Goal: Task Accomplishment & Management: Manage account settings

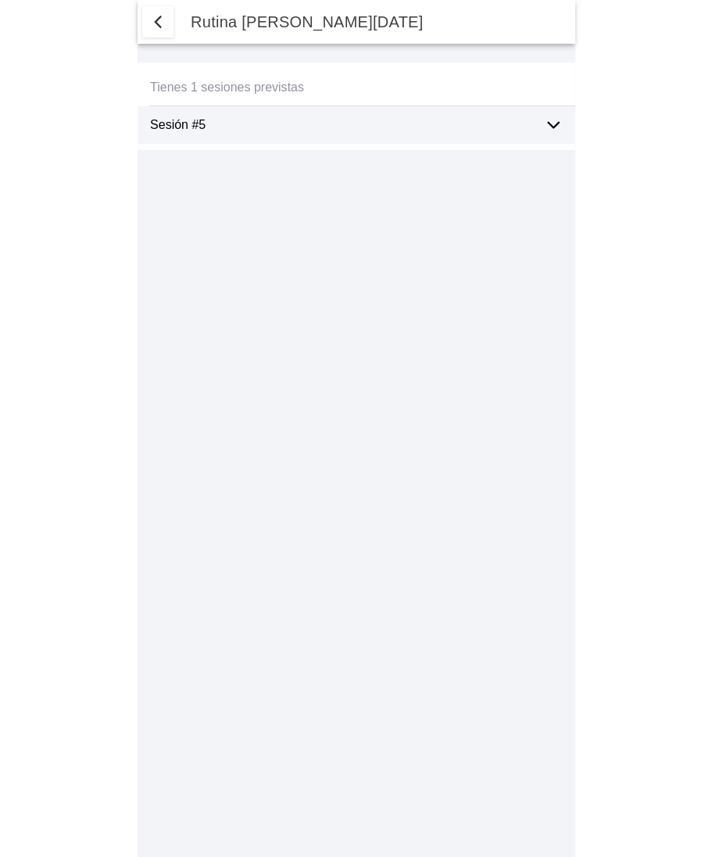
click at [555, 130] on icon at bounding box center [553, 125] width 19 height 19
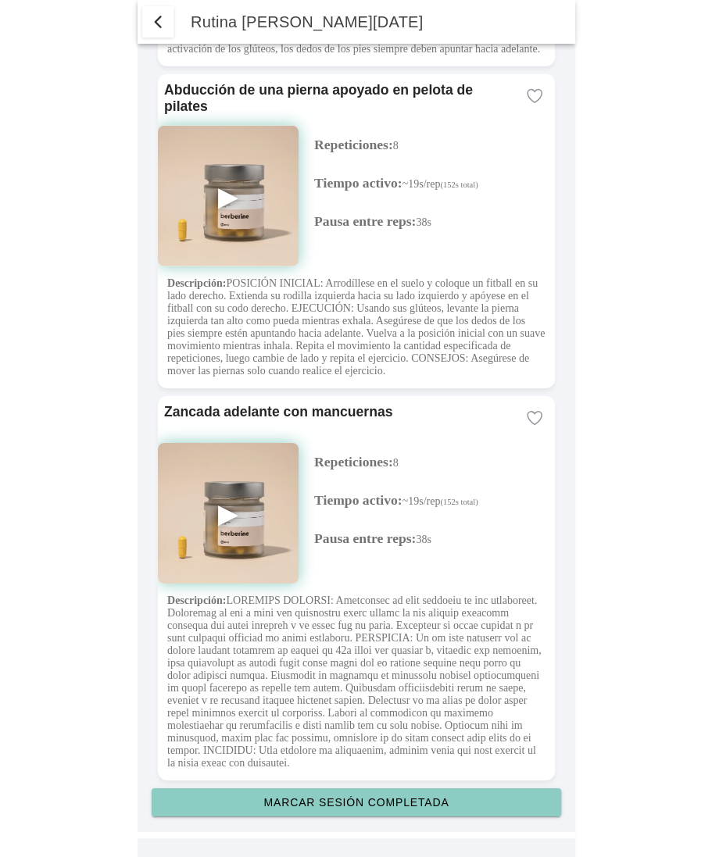
scroll to position [4067, 0]
click at [377, 809] on button "Marcar sesión completada" at bounding box center [356, 802] width 409 height 28
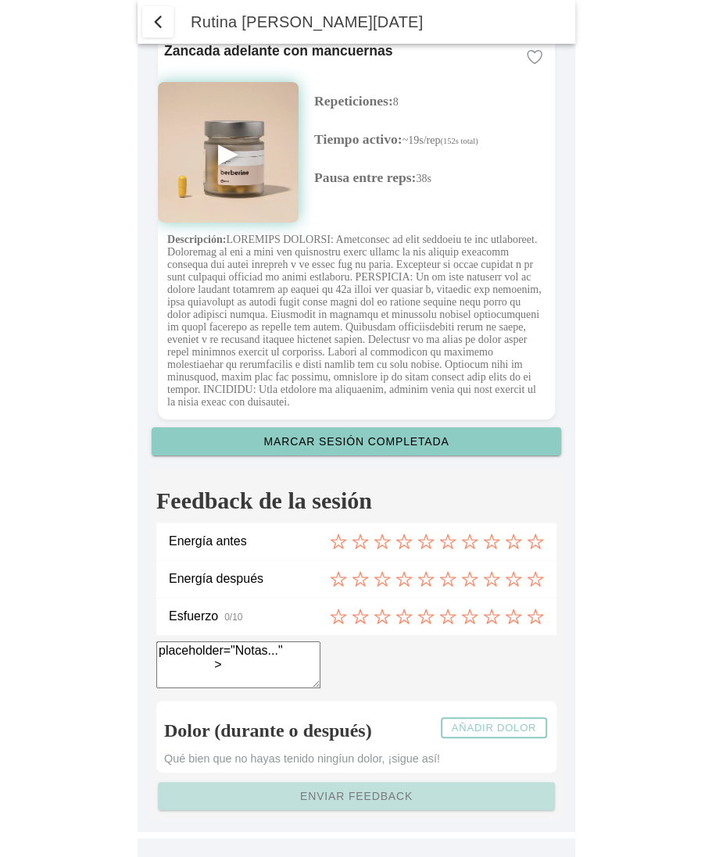
scroll to position [4429, 0]
click at [0, 0] on slot "Añadir dolor" at bounding box center [0, 0] width 0 height 0
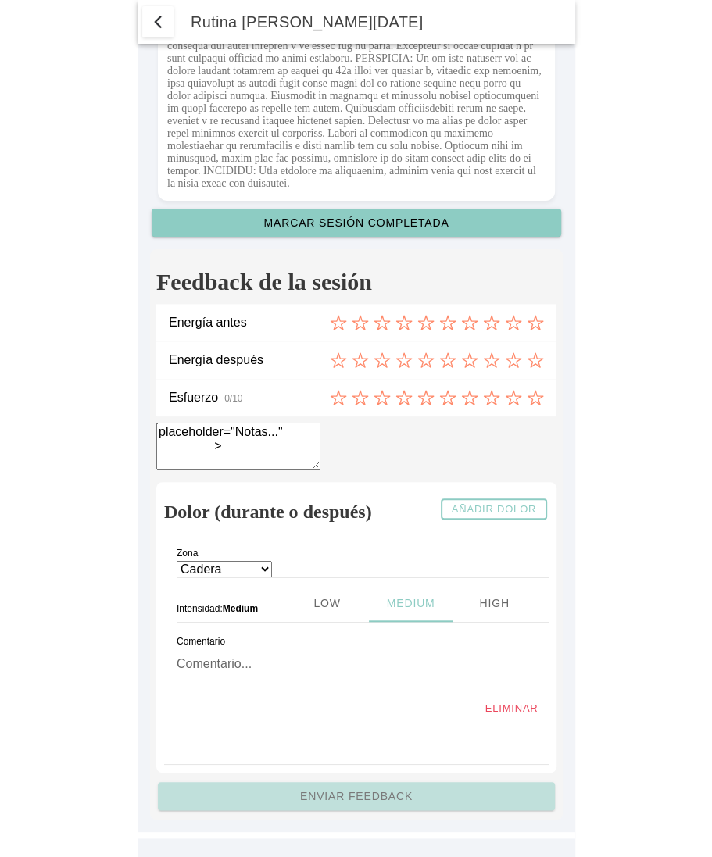
scroll to position [4649, 0]
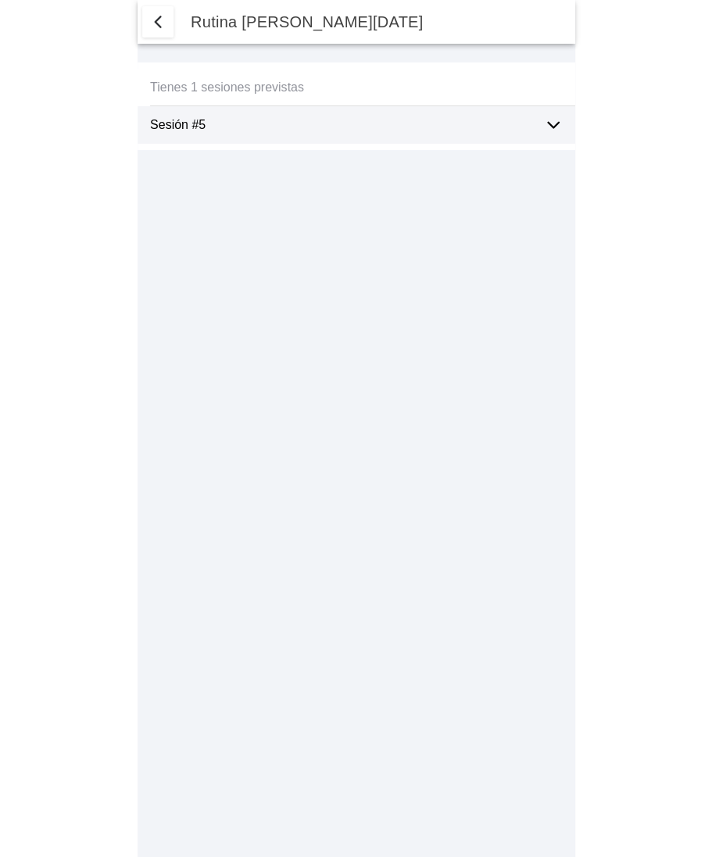
click at [273, 133] on div "Sesión #5" at bounding box center [340, 125] width 381 height 38
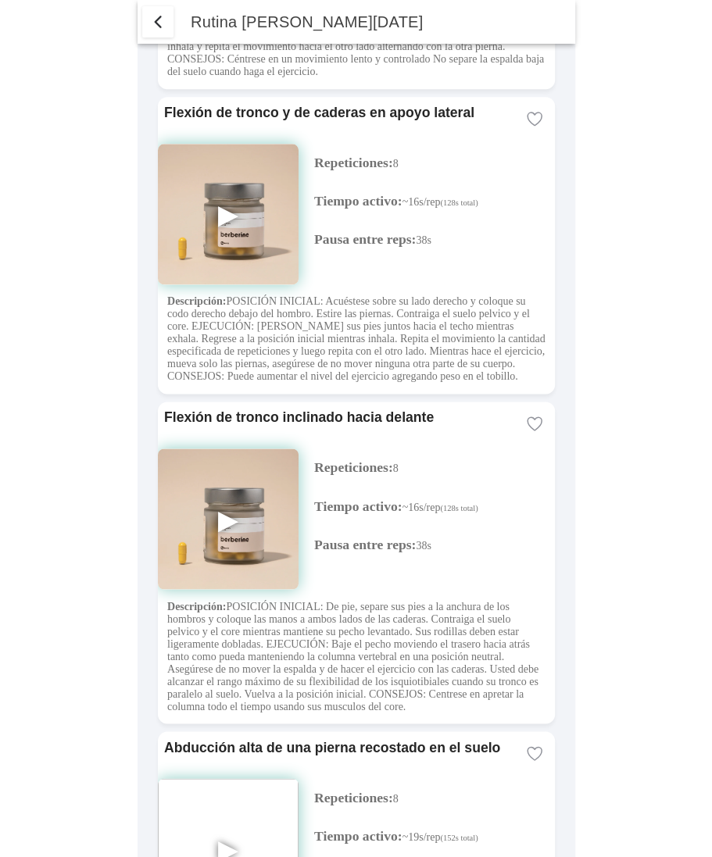
scroll to position [4067, 0]
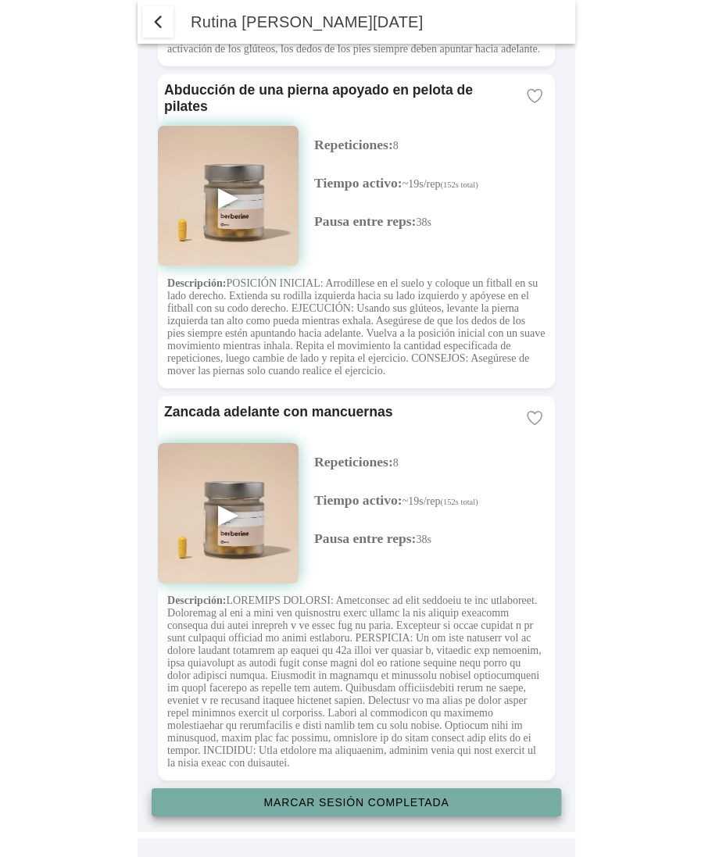
click at [0, 0] on slot "Marcar sesión completada" at bounding box center [0, 0] width 0 height 0
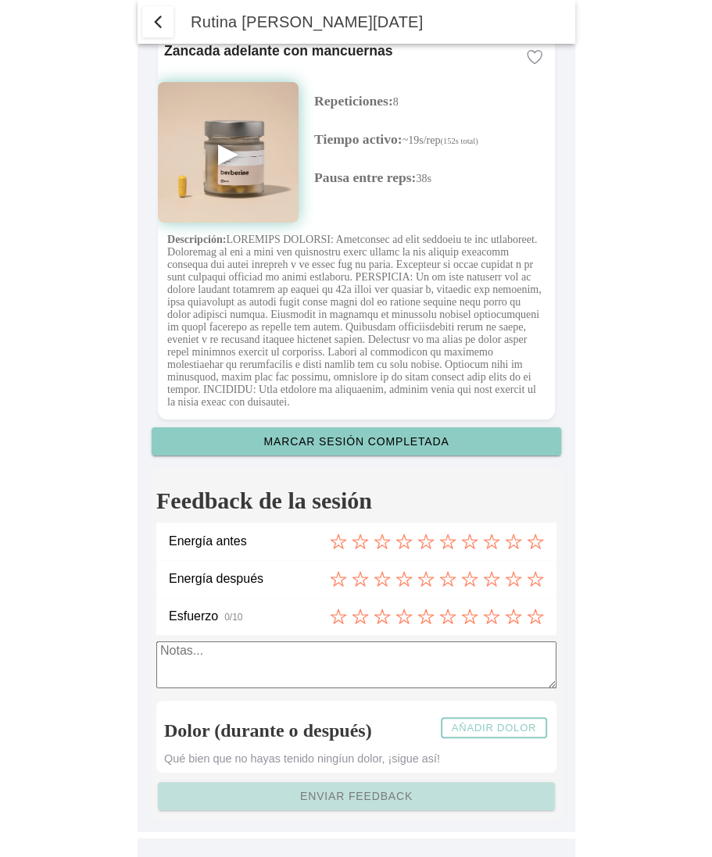
scroll to position [4429, 0]
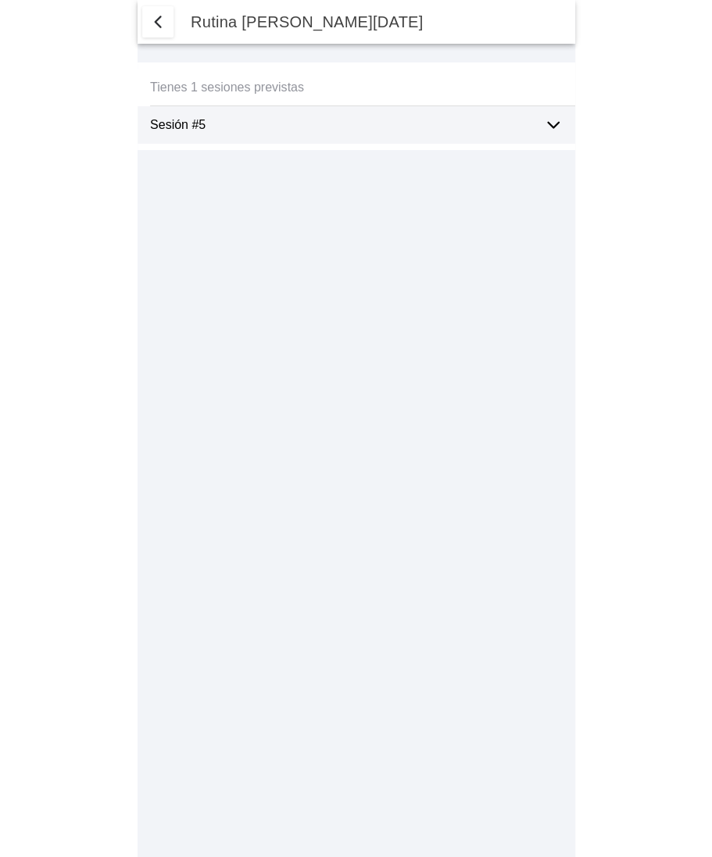
click at [375, 127] on ion-label "Sesión #5" at bounding box center [340, 125] width 381 height 14
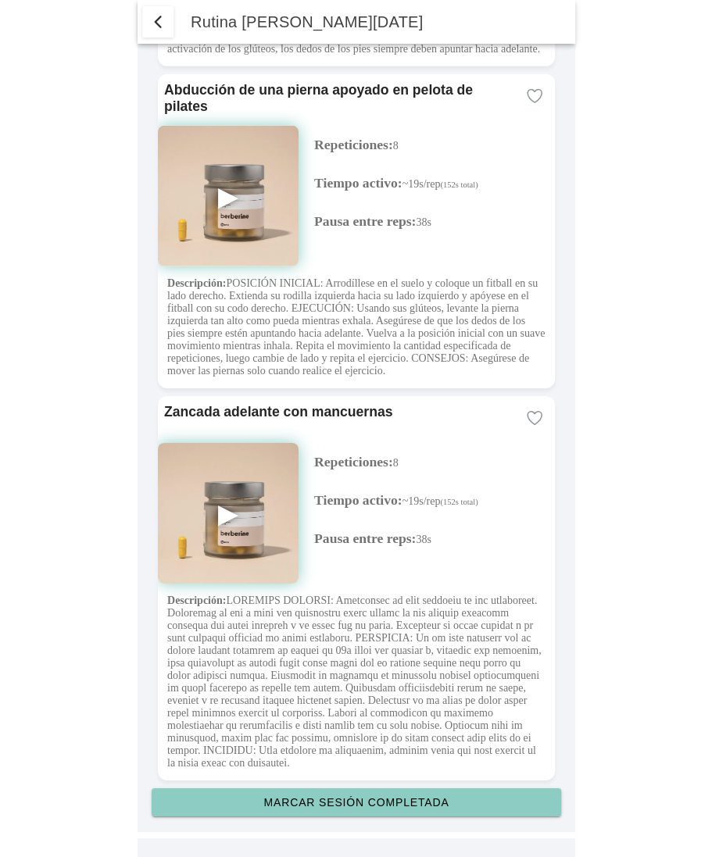
scroll to position [4067, 0]
click at [0, 0] on slot "Marcar sesión completada" at bounding box center [0, 0] width 0 height 0
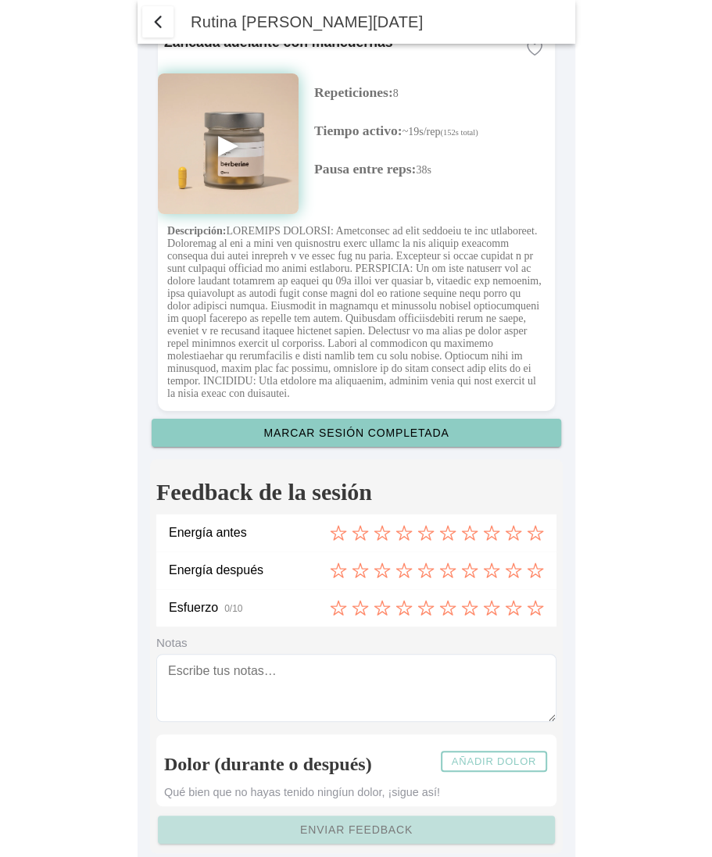
scroll to position [4471, 0]
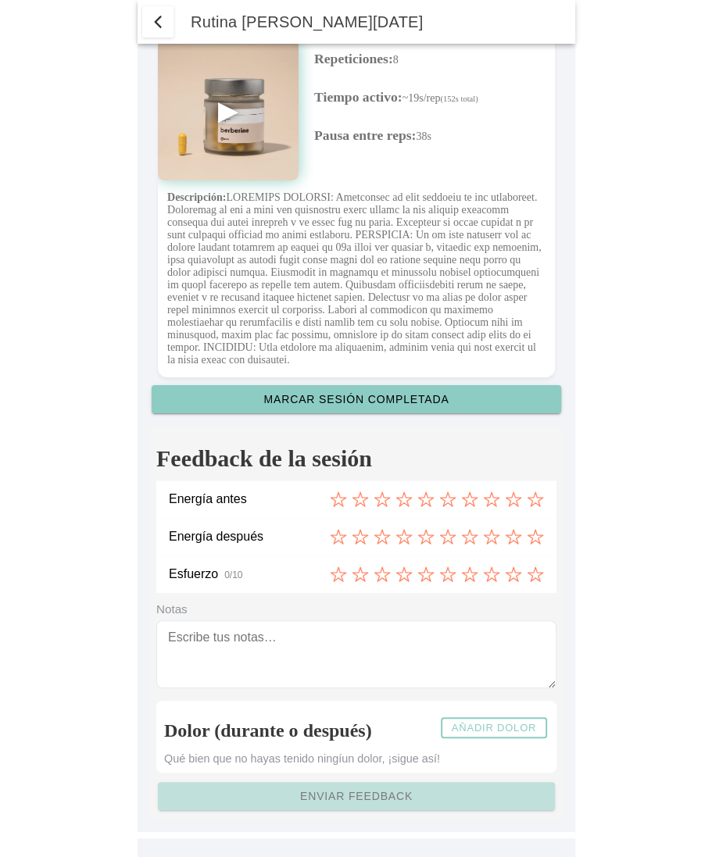
click at [381, 498] on icon at bounding box center [381, 499] width 17 height 17
click at [423, 533] on icon at bounding box center [425, 536] width 17 height 17
click at [406, 573] on icon at bounding box center [403, 574] width 17 height 17
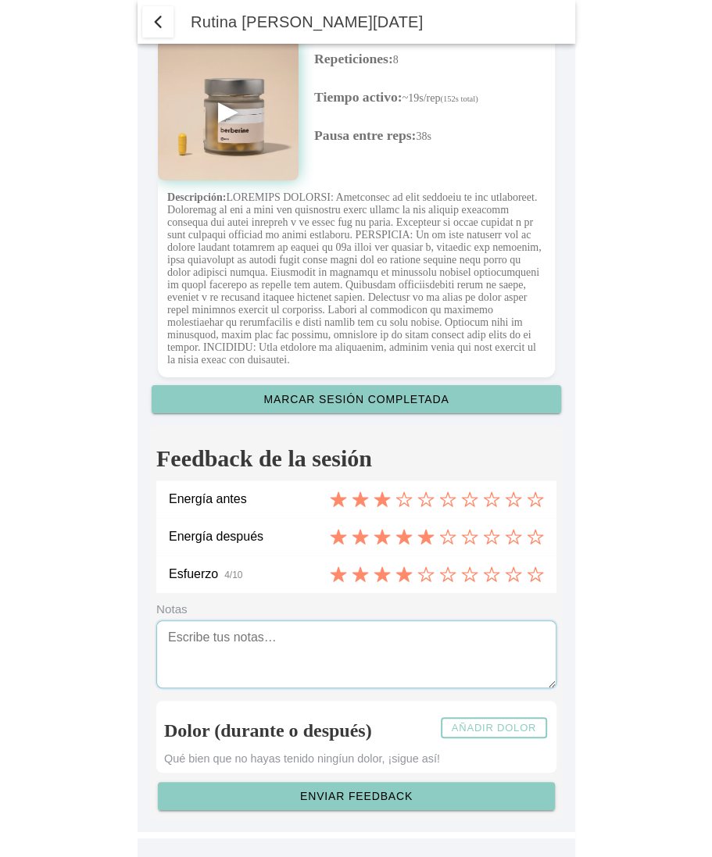
click at [309, 631] on textarea at bounding box center [356, 654] width 400 height 68
type textarea "notas ejercicio"
click at [0, 0] on slot "Añadir dolor" at bounding box center [0, 0] width 0 height 0
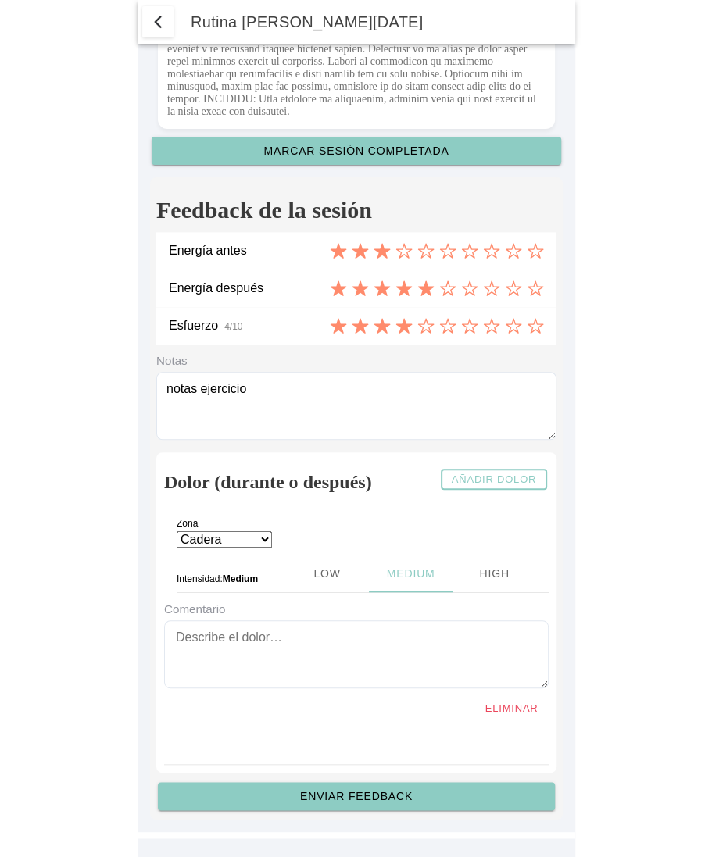
scroll to position [4718, 0]
click at [267, 536] on ion-label "Zona" at bounding box center [312, 528] width 270 height 20
click at [266, 538] on ion-label "Zona" at bounding box center [312, 528] width 270 height 20
click at [230, 542] on select "Cadera Cervicales Codo/Muñeca Dorsales Hombro Lumbares Rodilla Tobillo/Pie" at bounding box center [224, 539] width 95 height 16
click at [215, 538] on ion-label "Zona" at bounding box center [312, 528] width 270 height 20
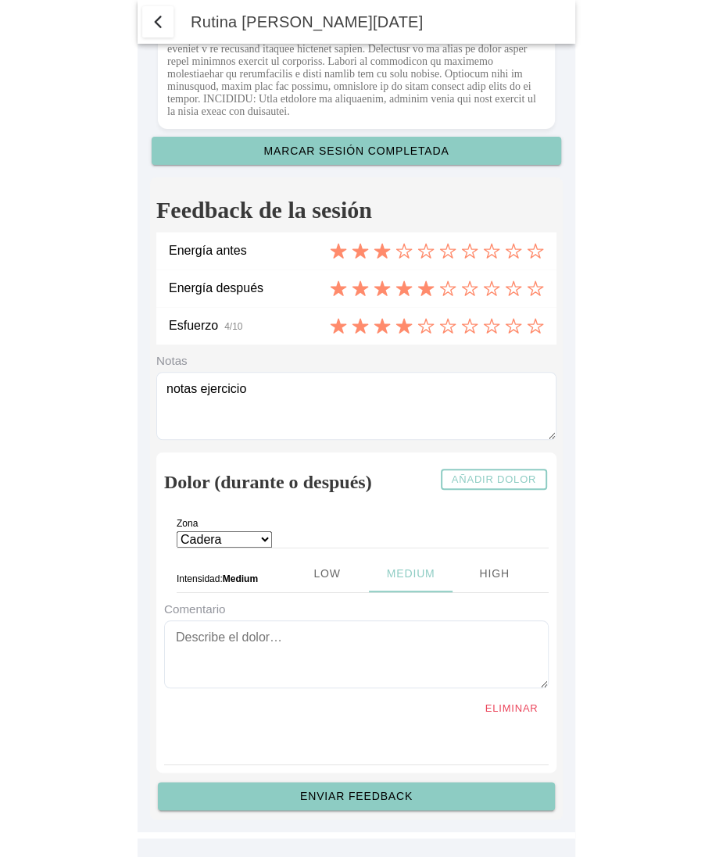
click at [245, 542] on select "Cadera Cervicales Codo/Muñeca Dorsales Hombro Lumbares Rodilla Tobillo/Pie" at bounding box center [224, 539] width 95 height 16
select select "1"
click at [284, 572] on ion-segment-button "Low" at bounding box center [326, 574] width 84 height 38
click at [484, 569] on ion-segment-button "High" at bounding box center [490, 574] width 91 height 38
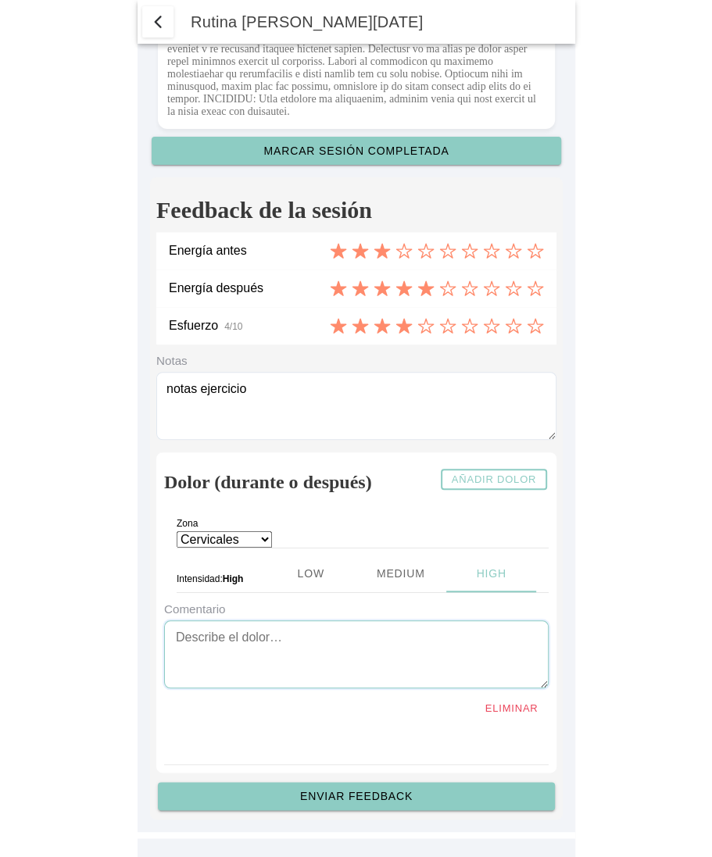
click at [269, 651] on textarea at bounding box center [356, 654] width 384 height 68
type textarea "notas dolor"
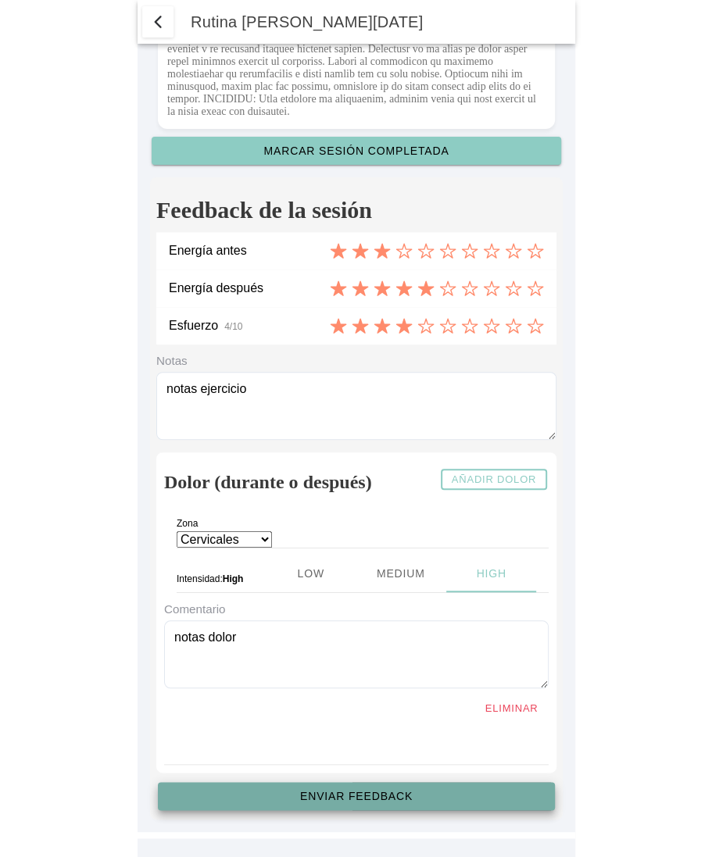
click at [0, 0] on slot "Enviar feedback" at bounding box center [0, 0] width 0 height 0
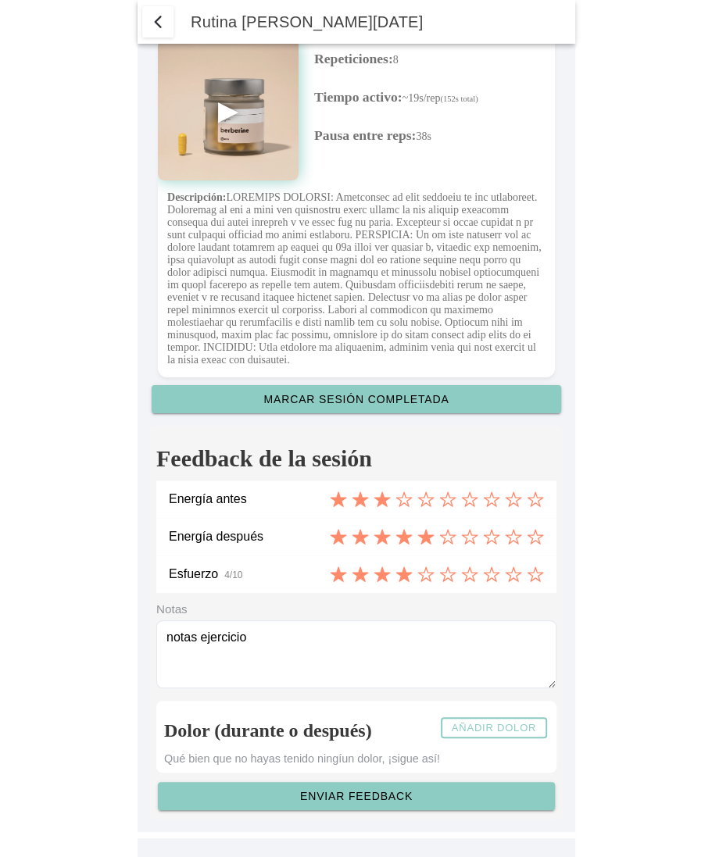
scroll to position [4471, 0]
click at [0, 0] on slot "Añadir dolor" at bounding box center [0, 0] width 0 height 0
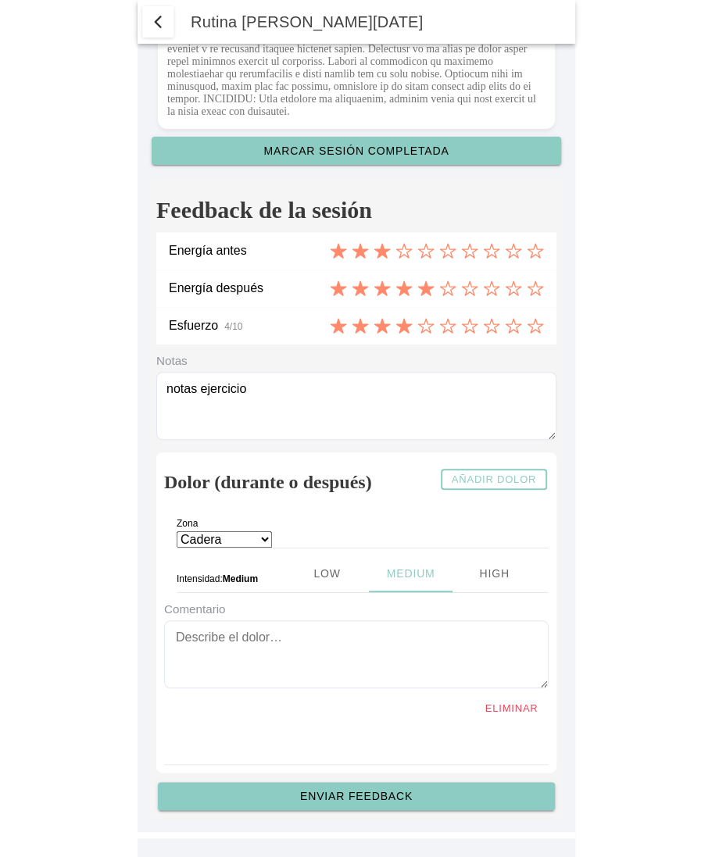
scroll to position [4718, 0]
click at [239, 539] on select "Cadera Cervicales Codo/Muñeca Dorsales Hombro Lumbares Rodilla Tobillo/Pie" at bounding box center [224, 539] width 95 height 16
select select "8"
click at [288, 574] on ion-segment-button "Low" at bounding box center [326, 574] width 84 height 38
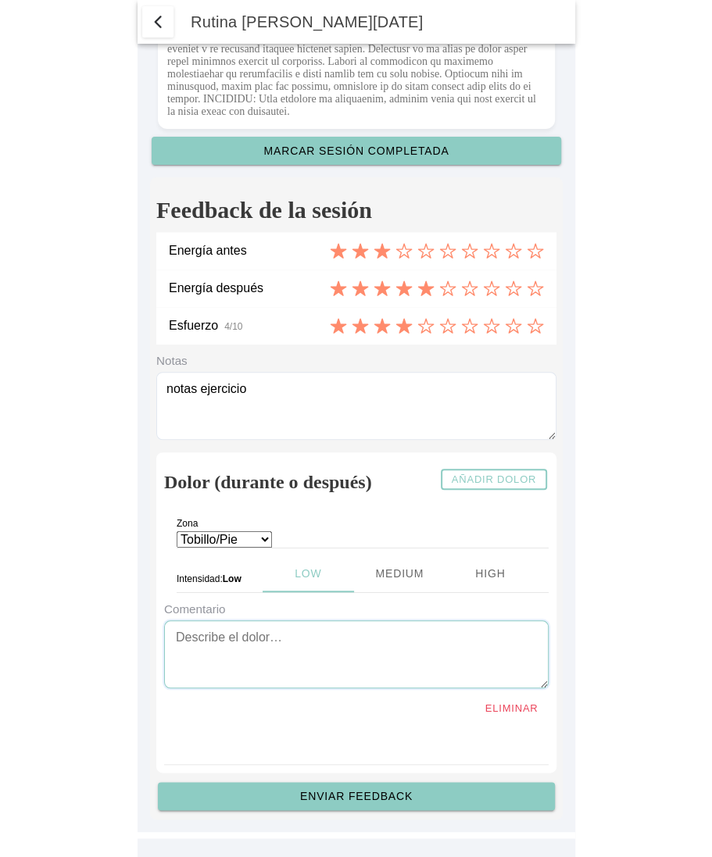
click at [263, 646] on textarea "To enrich screen reader interactions, please activate Accessibility in Grammarl…" at bounding box center [356, 654] width 384 height 68
type textarea "Tobillo, pié"
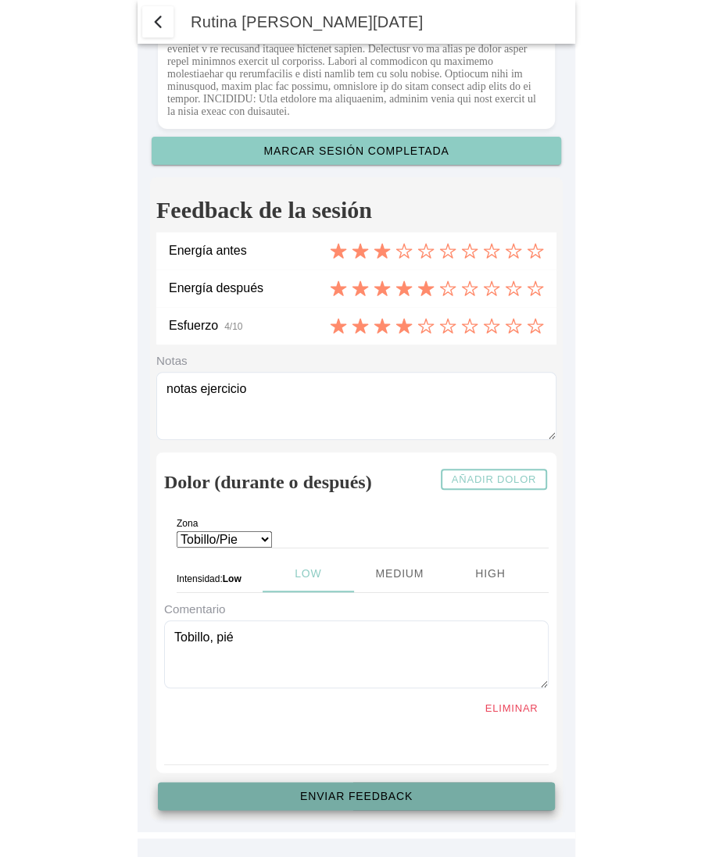
click at [0, 0] on slot "Enviar feedback" at bounding box center [0, 0] width 0 height 0
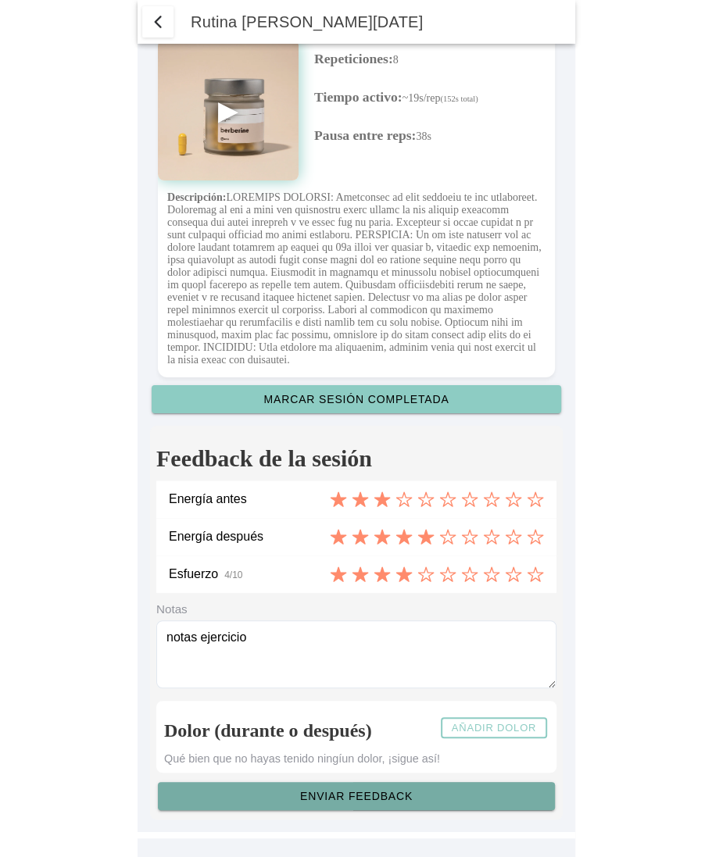
scroll to position [4471, 0]
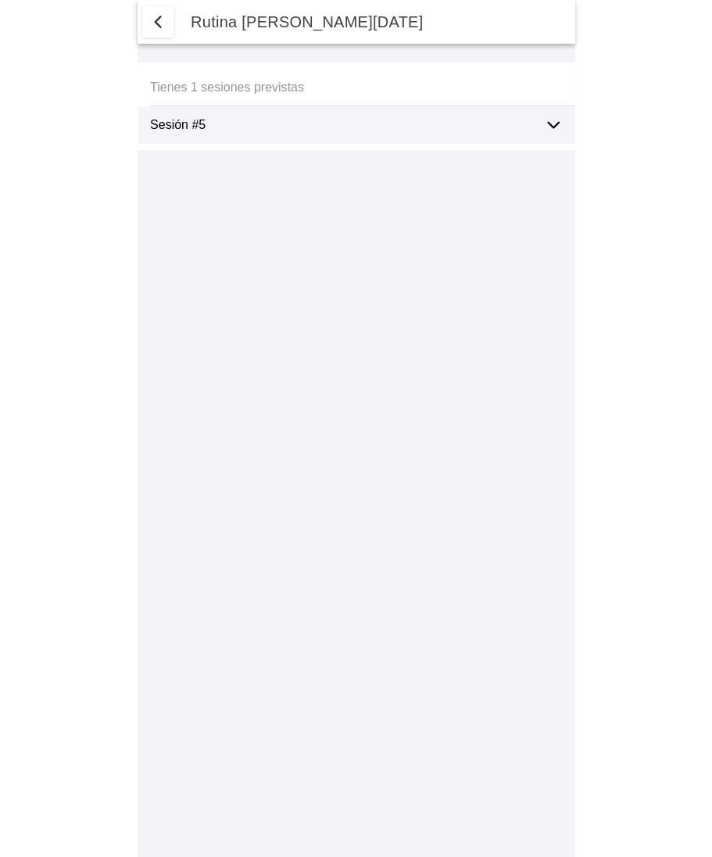
click at [545, 127] on icon at bounding box center [553, 125] width 19 height 19
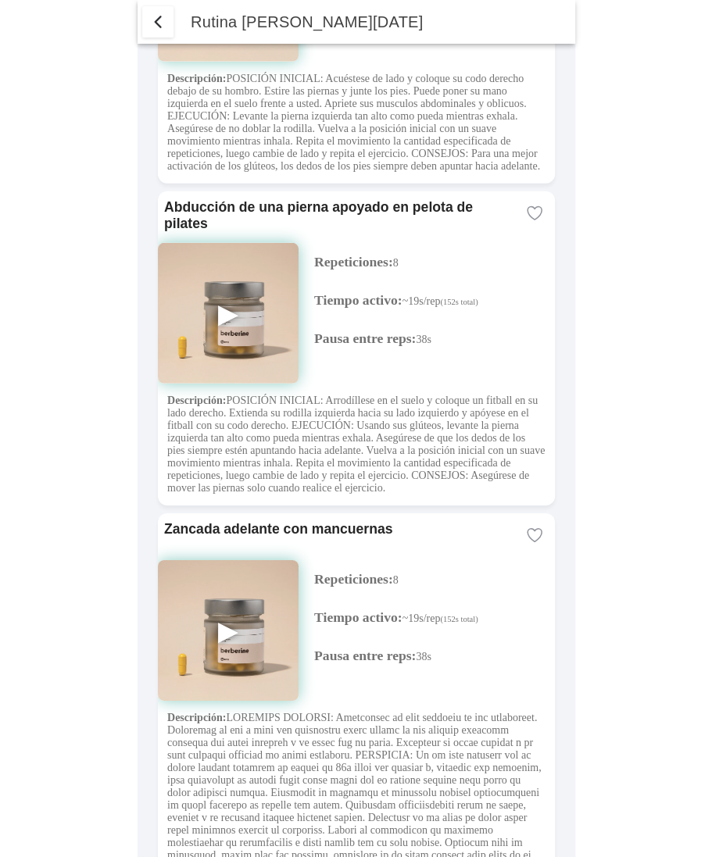
scroll to position [4067, 0]
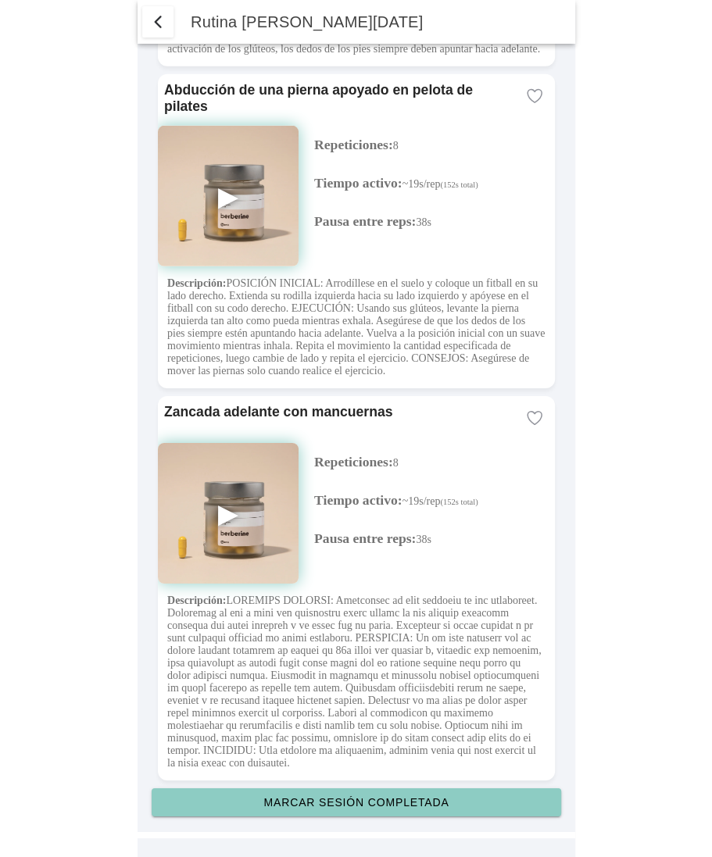
click at [0, 0] on slot "Marcar sesión completada" at bounding box center [0, 0] width 0 height 0
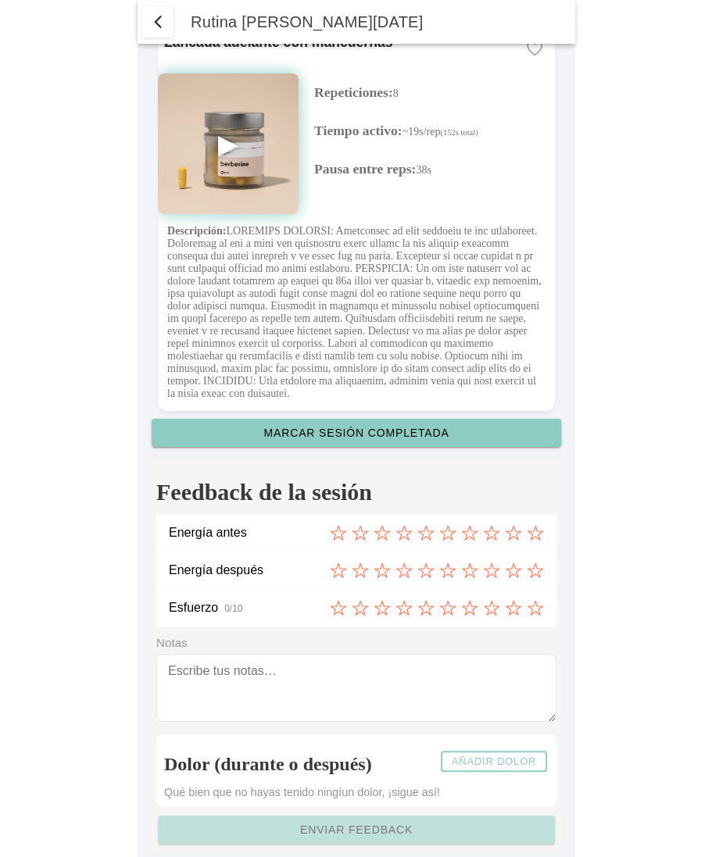
scroll to position [4471, 0]
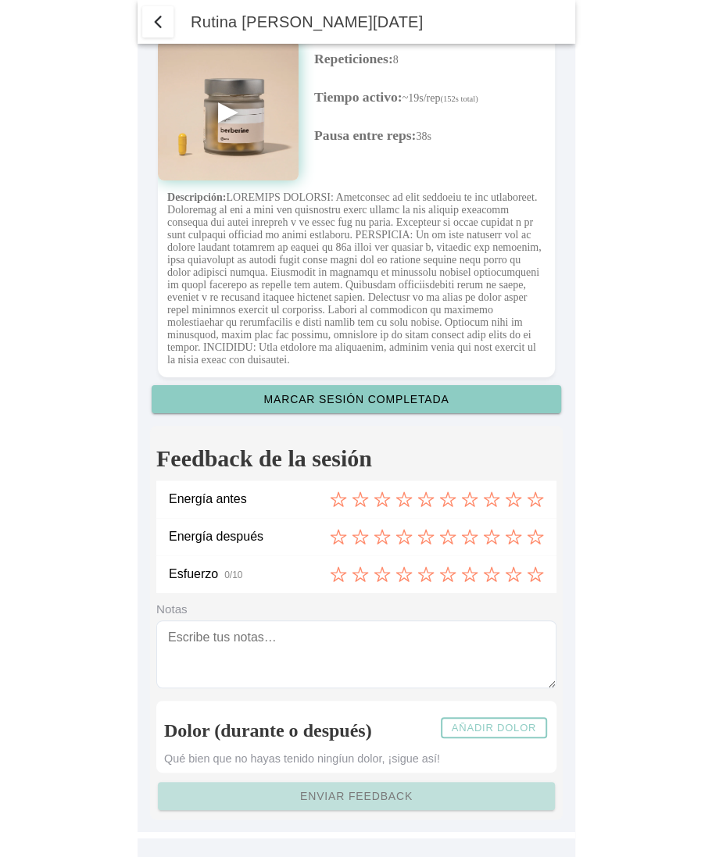
click at [0, 0] on slot "Añadir dolor" at bounding box center [0, 0] width 0 height 0
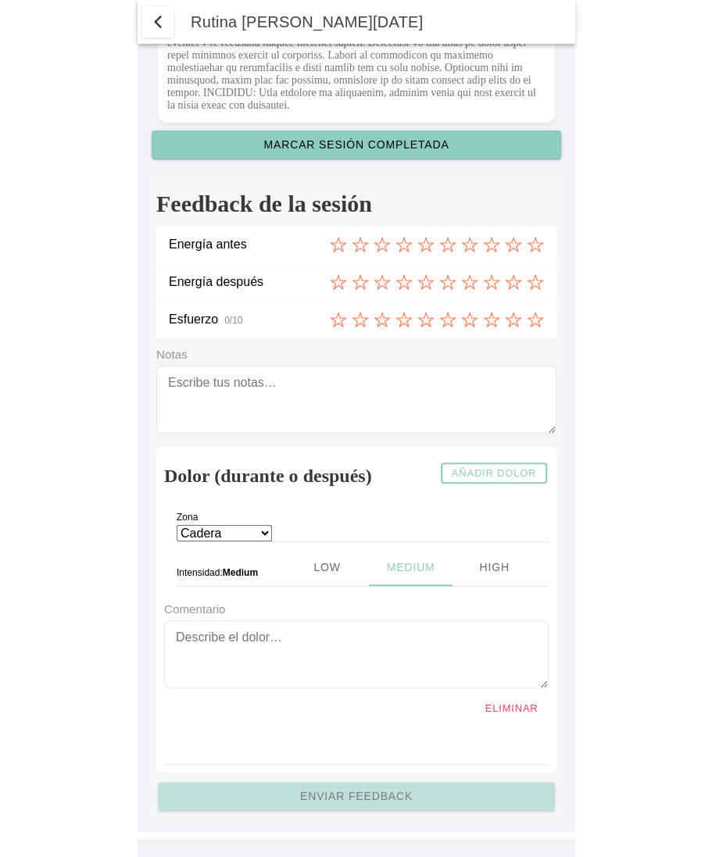
scroll to position [4698, 0]
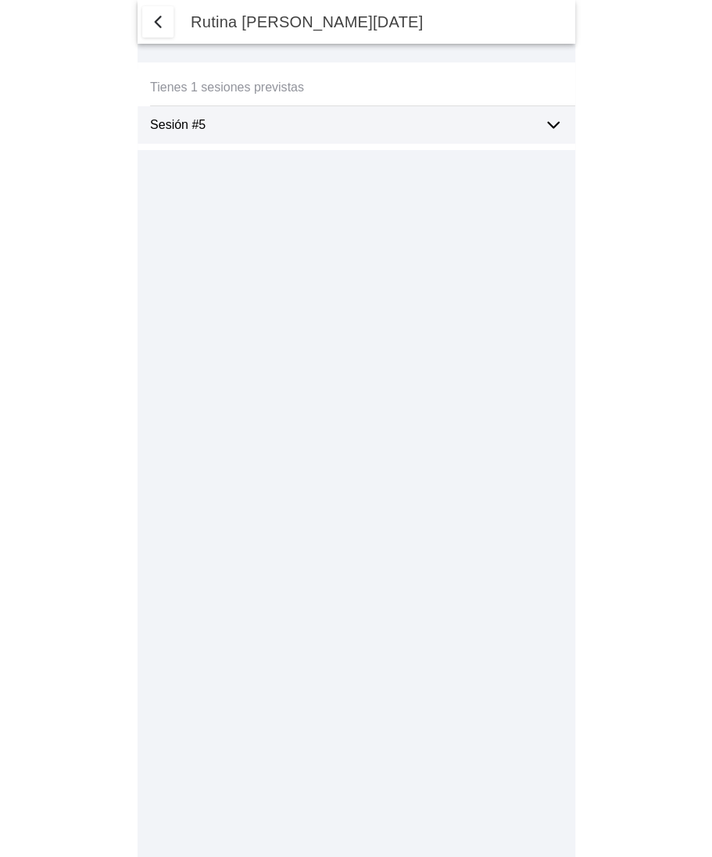
click at [385, 115] on div "Sesión #5" at bounding box center [340, 125] width 381 height 38
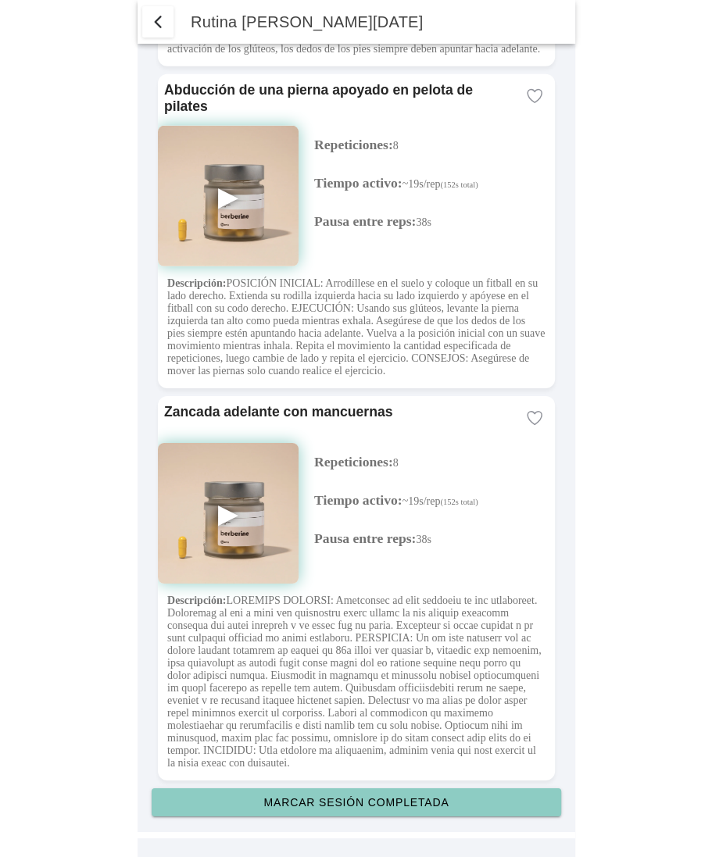
scroll to position [4067, 0]
click at [0, 0] on slot "Marcar sesión completada" at bounding box center [0, 0] width 0 height 0
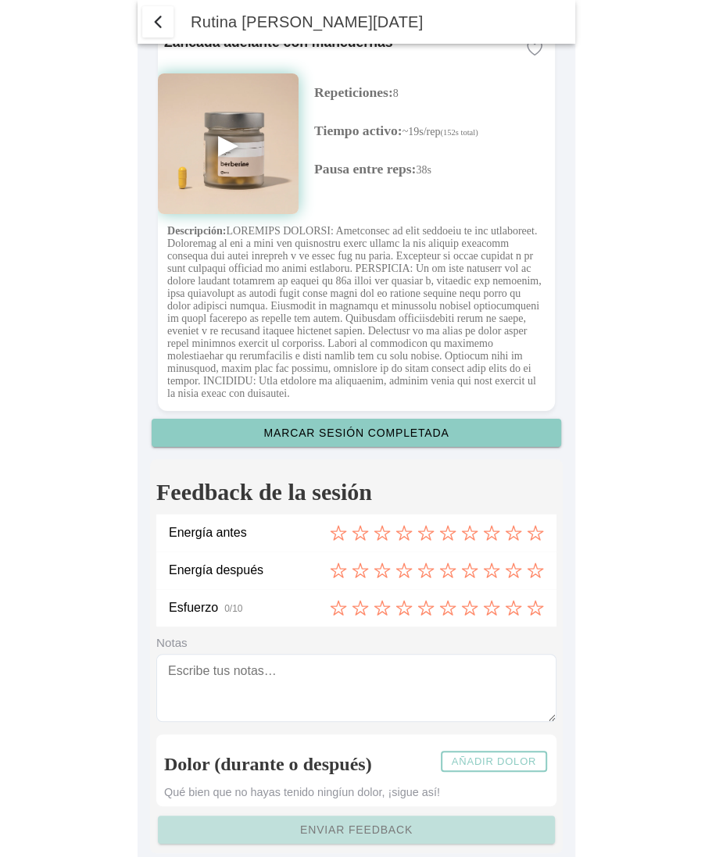
scroll to position [4471, 0]
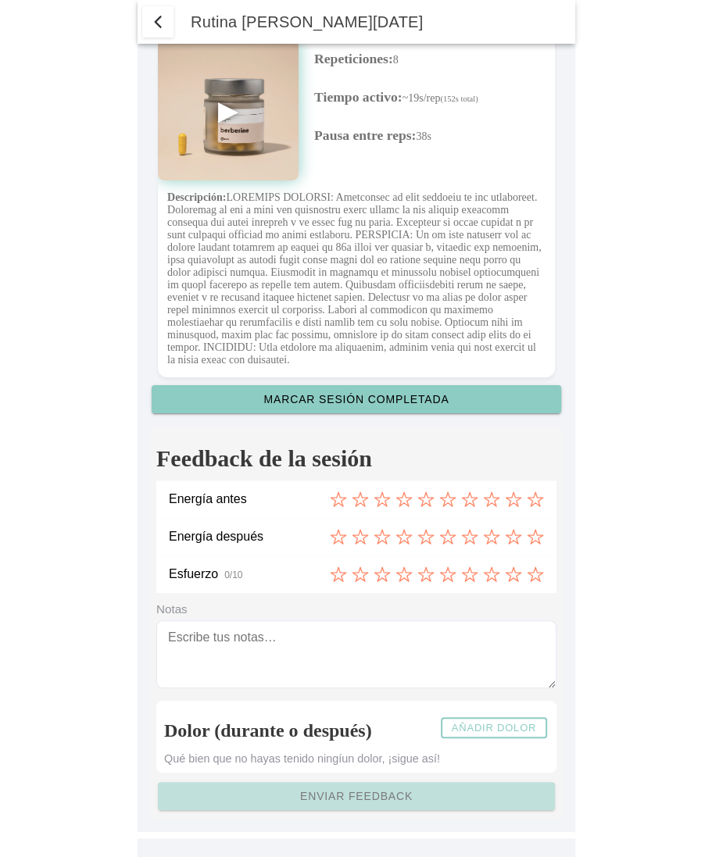
click at [0, 0] on slot "Añadir dolor" at bounding box center [0, 0] width 0 height 0
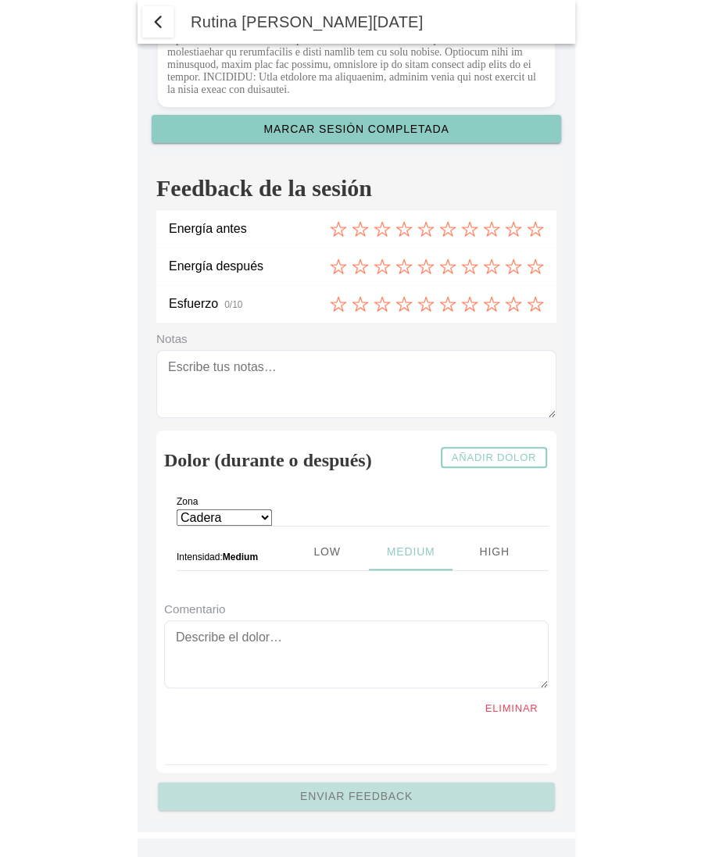
scroll to position [4644, 0]
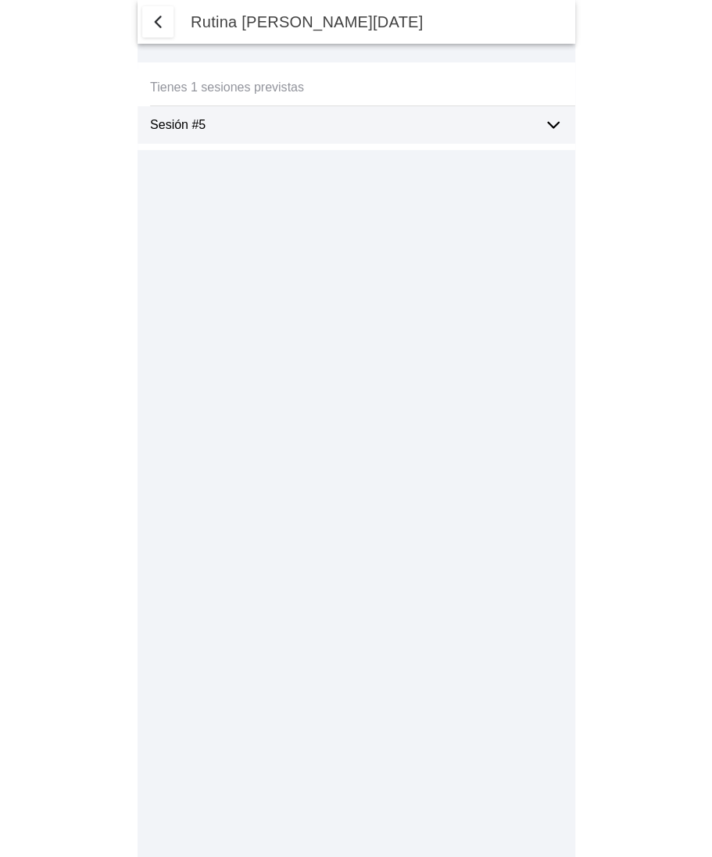
click at [541, 125] on div "Sesión #5" at bounding box center [362, 125] width 425 height 38
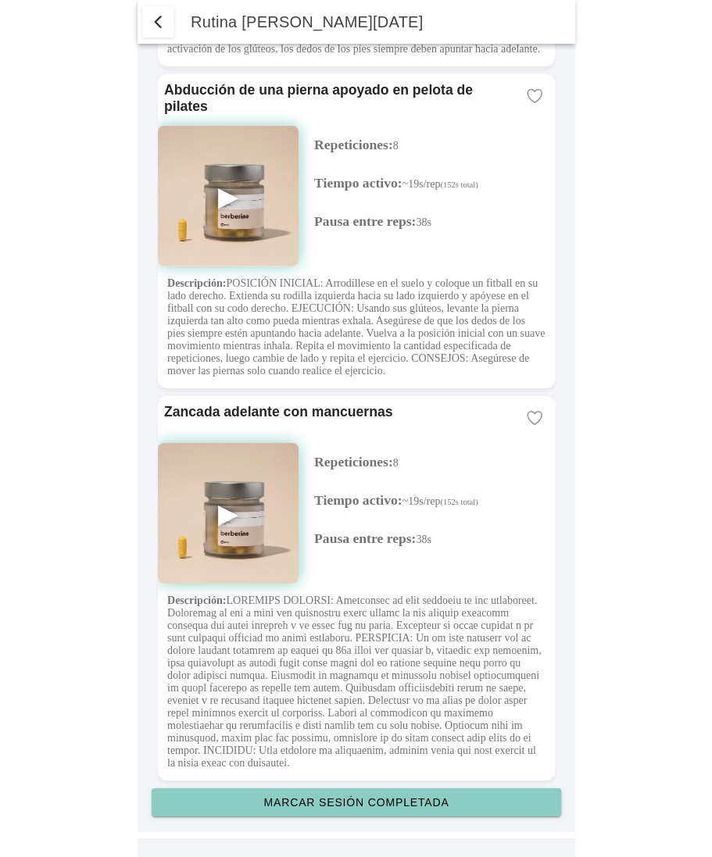
scroll to position [4067, 0]
click at [422, 809] on button "Marcar sesión completada" at bounding box center [356, 802] width 409 height 28
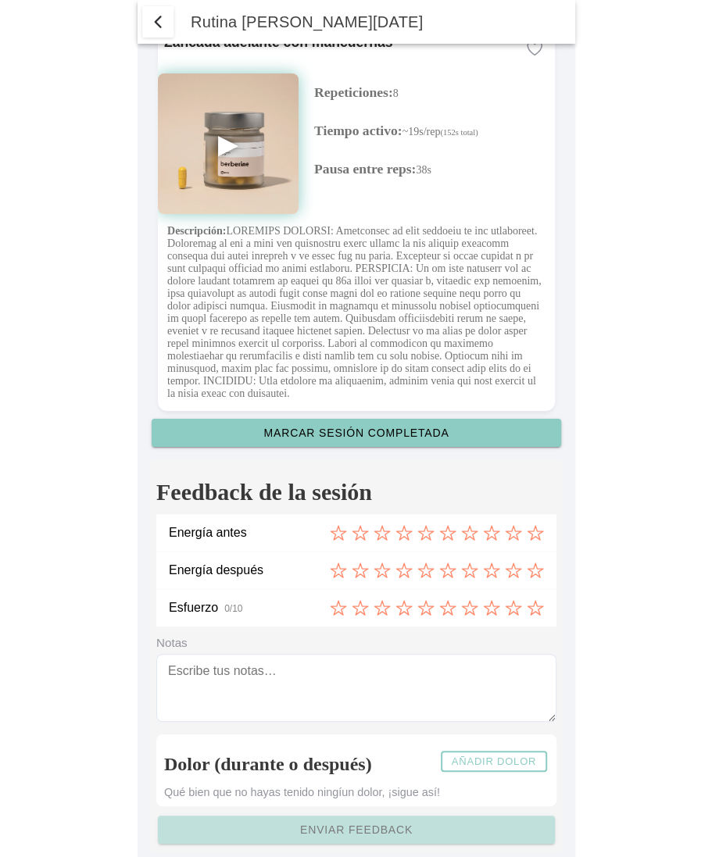
scroll to position [4471, 0]
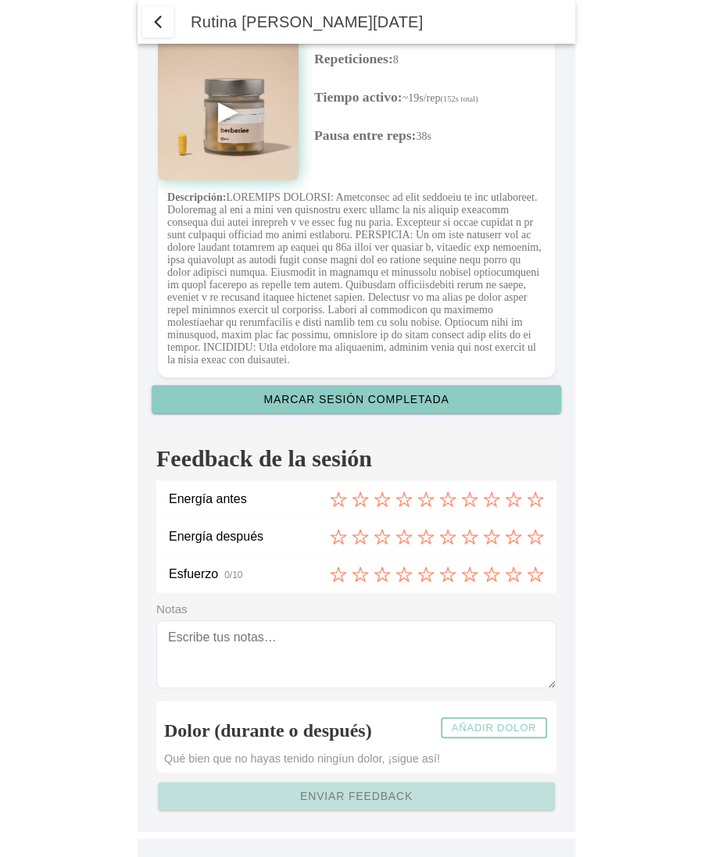
click at [0, 0] on slot "Añadir dolor" at bounding box center [0, 0] width 0 height 0
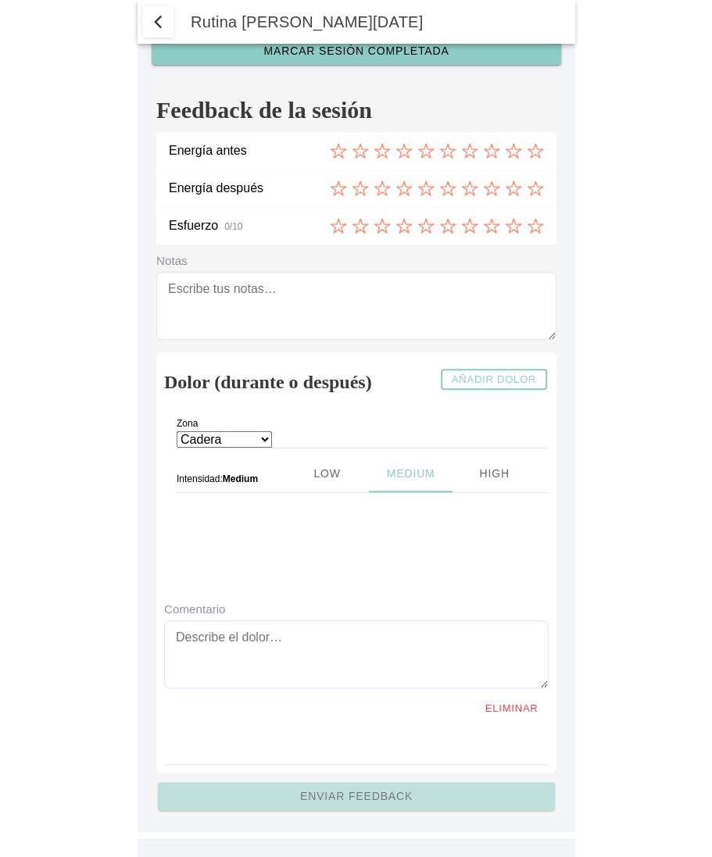
scroll to position [4818, 0]
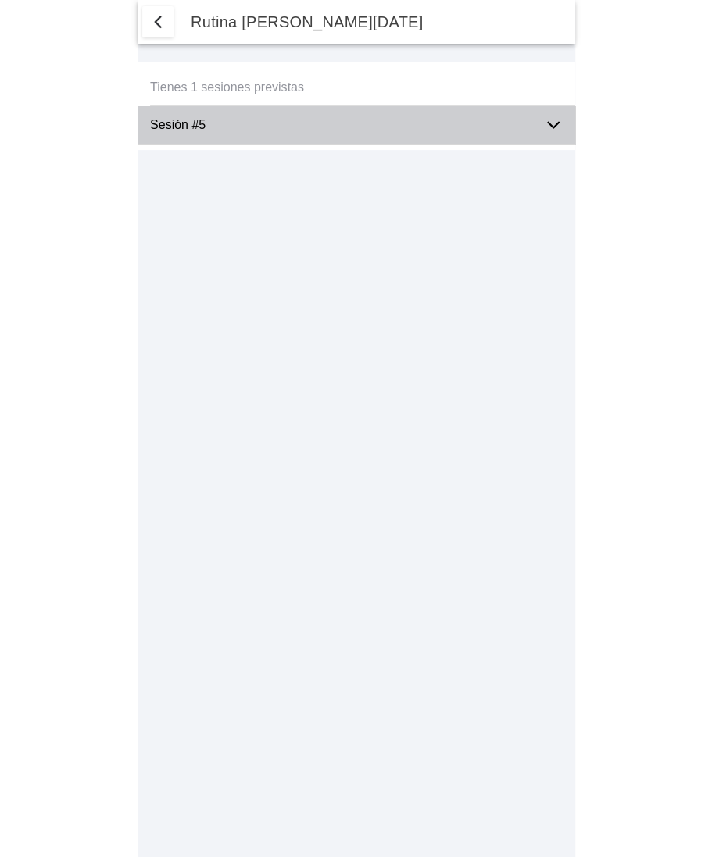
click at [555, 118] on icon at bounding box center [553, 125] width 19 height 19
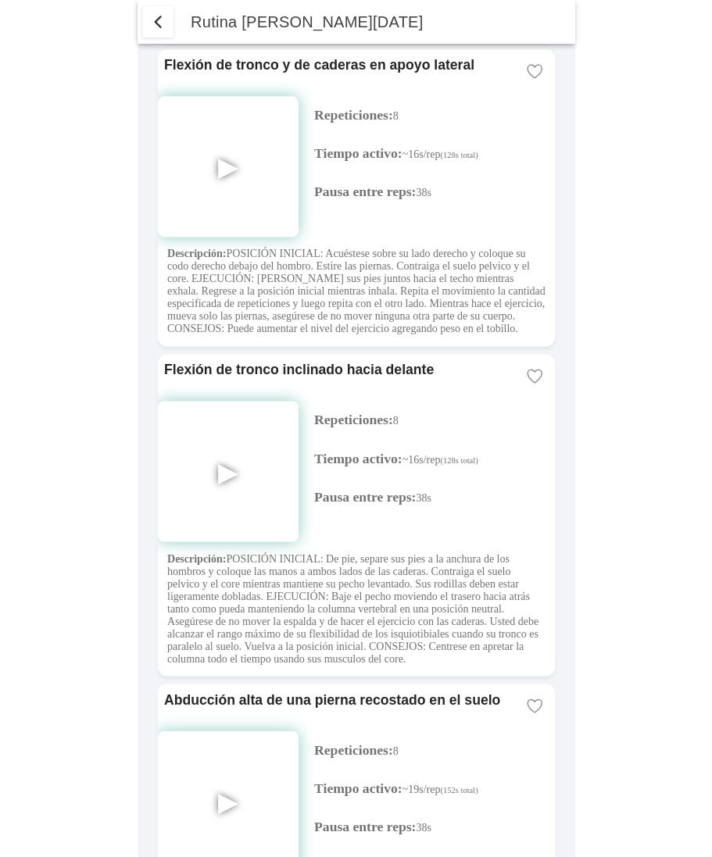
scroll to position [4067, 0]
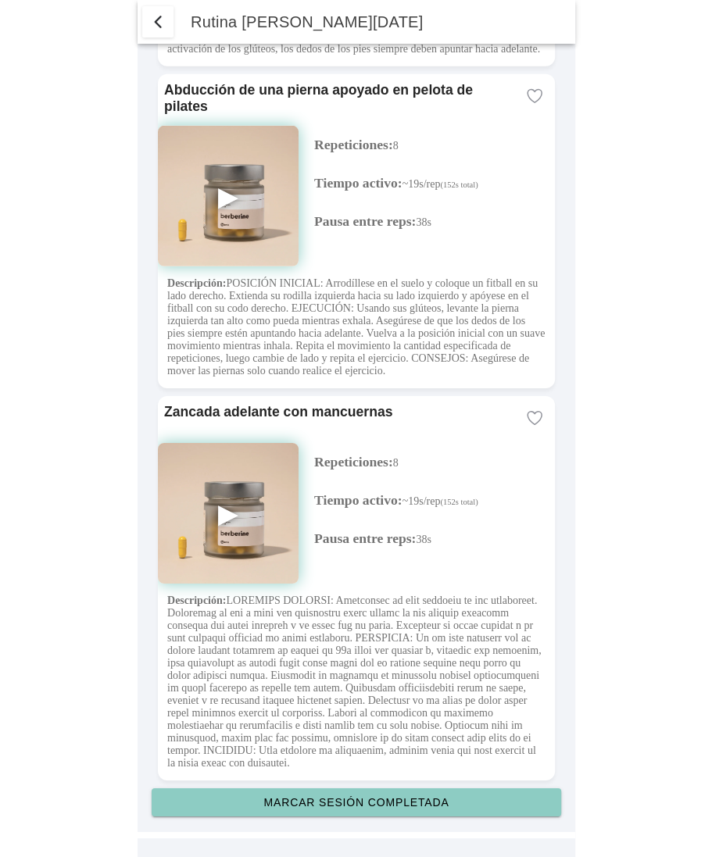
click at [0, 0] on slot "Marcar sesión completada" at bounding box center [0, 0] width 0 height 0
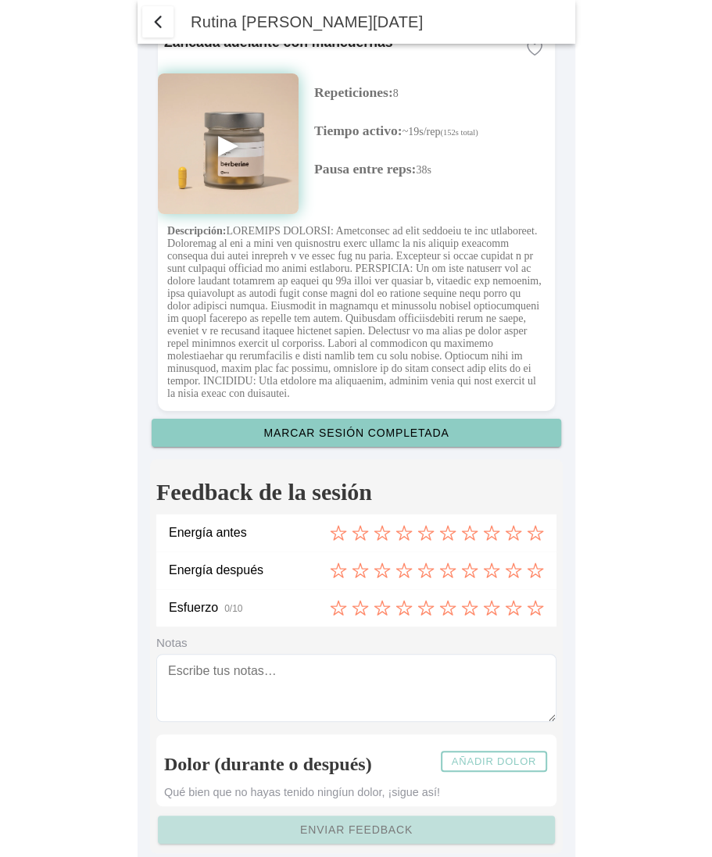
scroll to position [4471, 0]
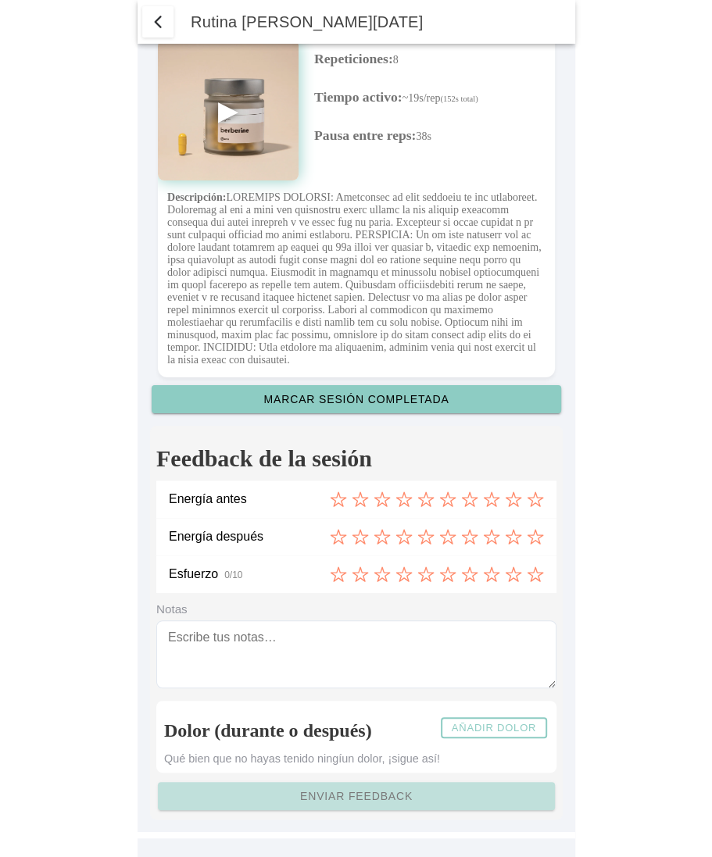
click at [341, 498] on icon at bounding box center [338, 499] width 17 height 17
click at [379, 539] on icon at bounding box center [381, 536] width 17 height 17
click at [448, 575] on icon at bounding box center [447, 574] width 17 height 17
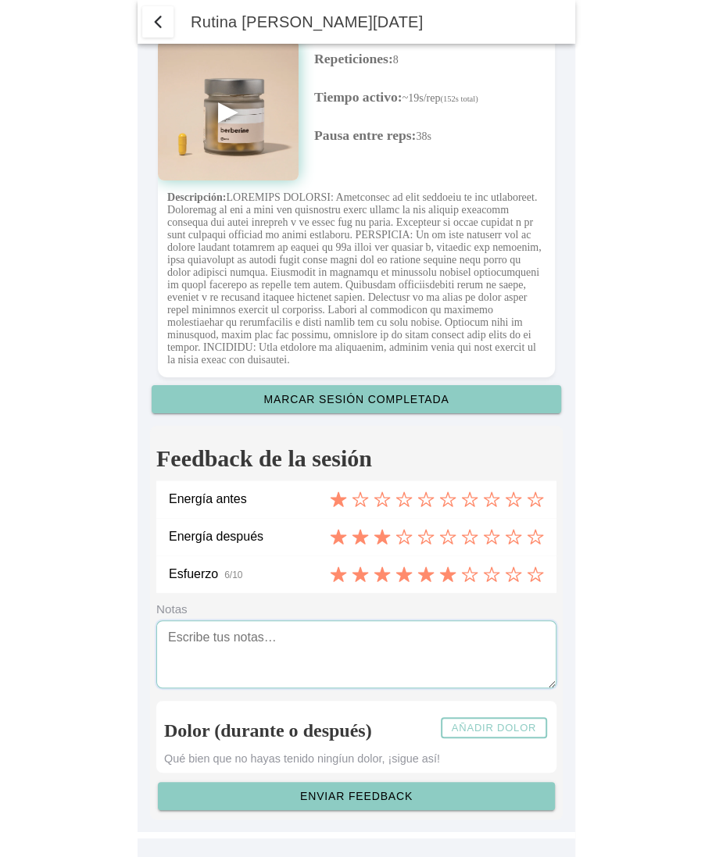
click at [340, 641] on textarea at bounding box center [356, 654] width 400 height 68
type textarea "Ciao Marco"
click at [0, 0] on slot "Añadir dolor" at bounding box center [0, 0] width 0 height 0
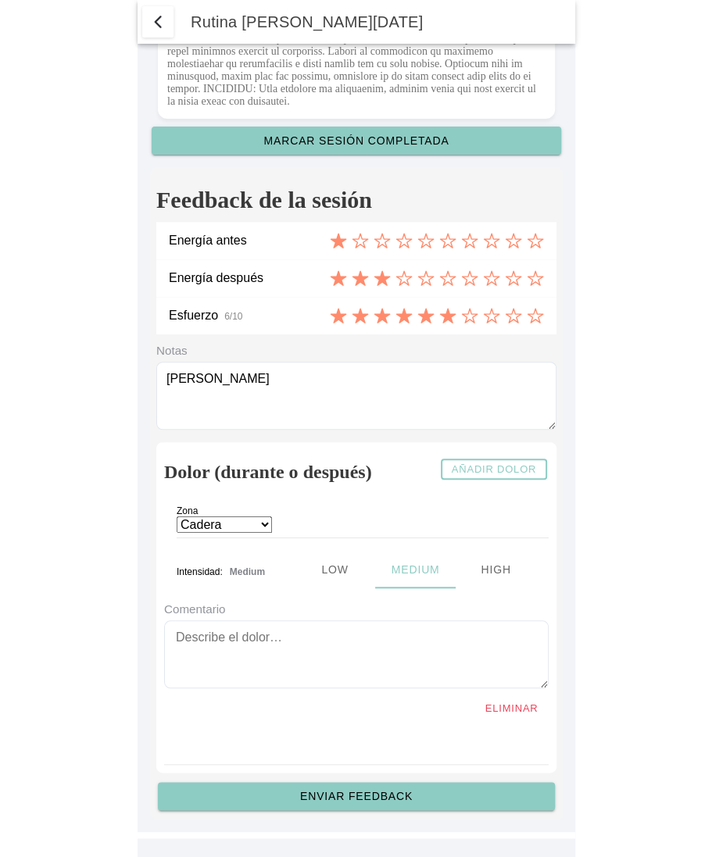
scroll to position [4728, 0]
click at [265, 519] on ion-label "Zona" at bounding box center [312, 513] width 270 height 16
click at [266, 520] on ion-label "Zona" at bounding box center [312, 513] width 270 height 16
click at [226, 524] on select "Cadera Cervicales Codo/Muñeca Dorsales Hombro Lumbares Rodilla Tobillo/Pie" at bounding box center [224, 524] width 95 height 16
select select "2"
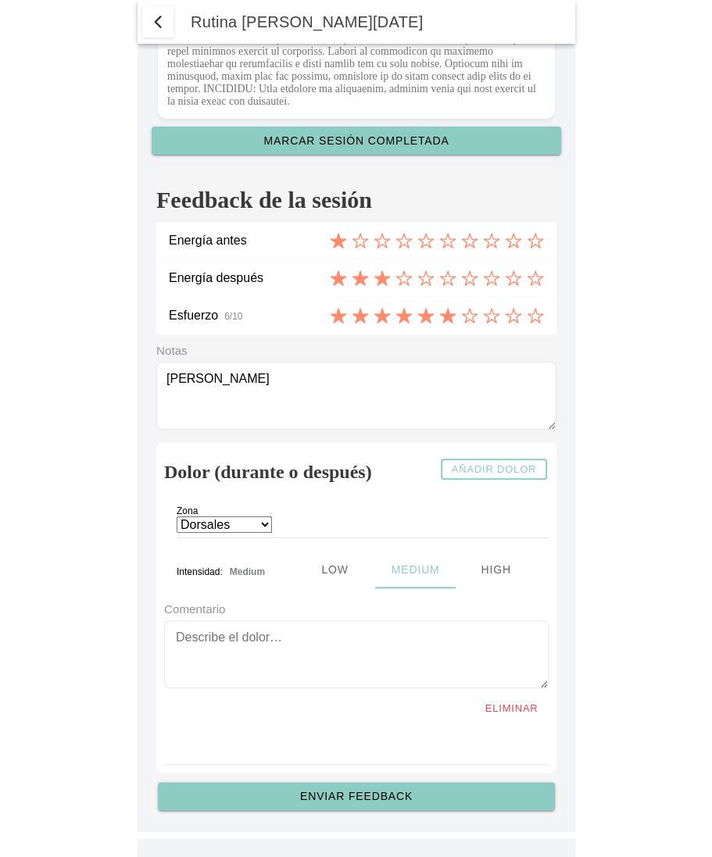
click at [344, 569] on ion-segment-button "Low" at bounding box center [334, 570] width 80 height 38
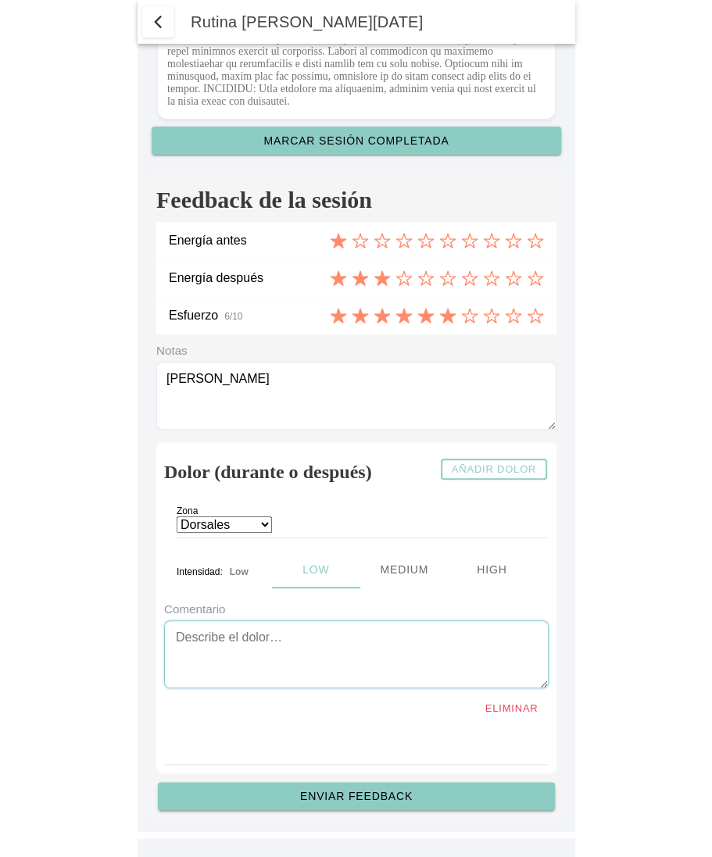
click at [230, 640] on textarea "To enrich screen reader interactions, please activate Accessibility in Grammarl…" at bounding box center [356, 654] width 384 height 68
type textarea "Dorsales"
click at [0, 0] on slot "Enviar feedback" at bounding box center [0, 0] width 0 height 0
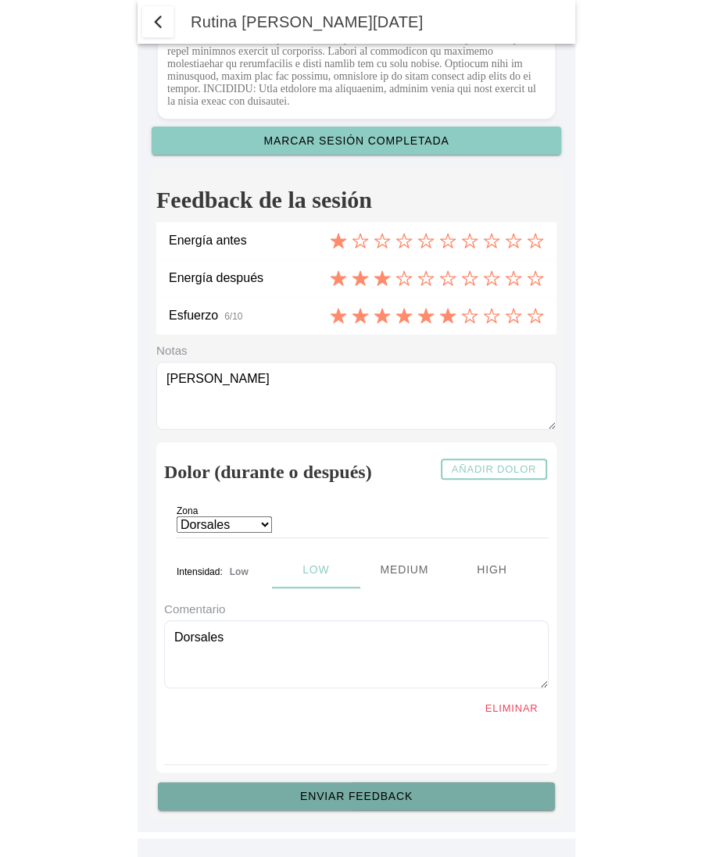
scroll to position [4471, 0]
